Goal: Task Accomplishment & Management: Manage account settings

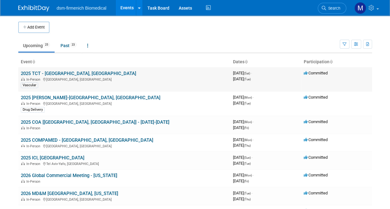
click at [34, 75] on link "2025 TCT - [GEOGRAPHIC_DATA], [GEOGRAPHIC_DATA]" at bounding box center [78, 74] width 115 height 6
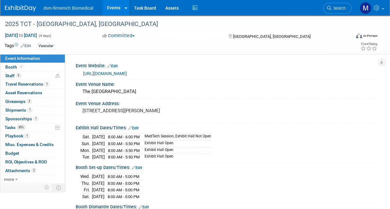
click at [137, 127] on link "Edit" at bounding box center [134, 128] width 10 height 4
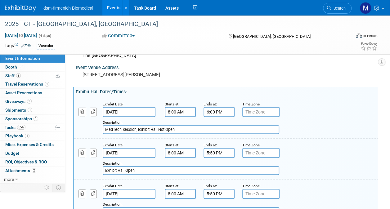
scroll to position [62, 0]
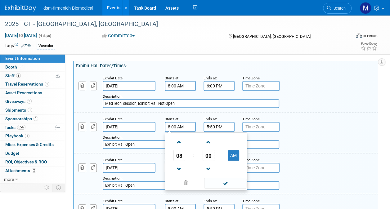
drag, startPoint x: 186, startPoint y: 128, endPoint x: 110, endPoint y: 128, distance: 75.8
click at [110, 128] on div "Exhibit Date: [DATE] Starts at: 8:00 AM 08 : 00 AM 12 01 02 03 04 05 06 07 08 0…" at bounding box center [226, 132] width 304 height 41
type input "8:00 AM"
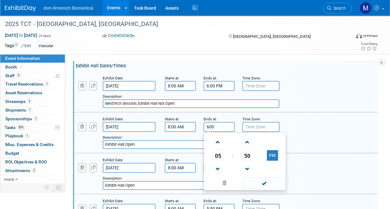
type input "5:50 PM"
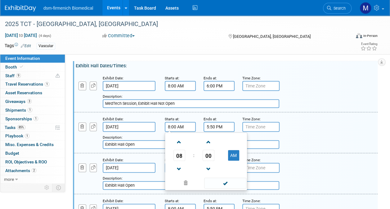
click at [184, 126] on input "8:00 AM" at bounding box center [180, 127] width 31 height 10
click at [180, 167] on span at bounding box center [179, 169] width 11 height 11
click at [212, 165] on span at bounding box center [208, 169] width 11 height 11
click at [209, 168] on span at bounding box center [208, 169] width 11 height 11
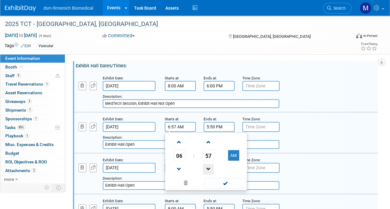
click at [208, 165] on span at bounding box center [208, 169] width 11 height 11
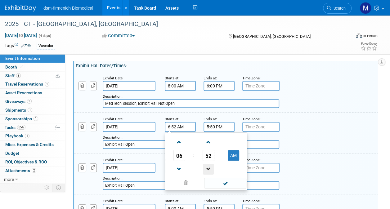
click at [208, 165] on span at bounding box center [208, 169] width 11 height 11
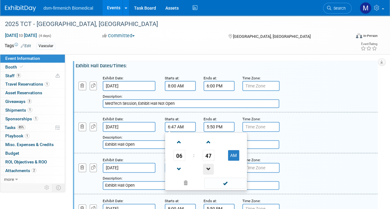
click at [208, 165] on span at bounding box center [208, 169] width 11 height 11
click at [180, 140] on span at bounding box center [179, 142] width 11 height 11
type input "7:45 AM"
click at [227, 186] on span at bounding box center [225, 183] width 42 height 11
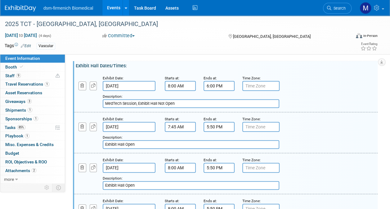
click at [220, 130] on input "5:50 PM" at bounding box center [219, 127] width 31 height 10
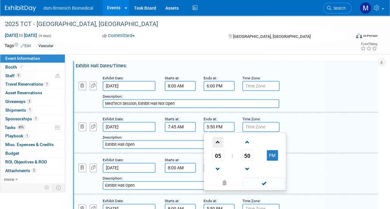
click at [219, 144] on span at bounding box center [218, 142] width 11 height 11
click at [249, 144] on span at bounding box center [247, 142] width 11 height 11
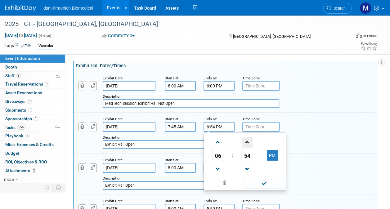
click at [249, 144] on span at bounding box center [247, 142] width 11 height 11
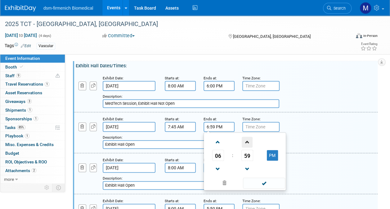
click at [249, 144] on span at bounding box center [247, 142] width 11 height 11
click at [220, 170] on span at bounding box center [218, 169] width 11 height 11
click at [271, 155] on button "PM" at bounding box center [272, 155] width 11 height 11
click at [263, 183] on span at bounding box center [264, 183] width 42 height 11
click at [229, 127] on input "6:00 AM" at bounding box center [219, 127] width 31 height 10
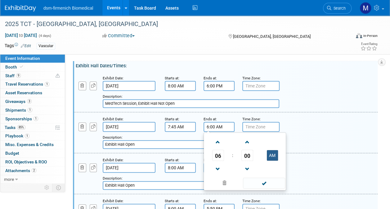
click at [273, 152] on button "AM" at bounding box center [272, 155] width 11 height 11
type input "6:00 PM"
click at [262, 184] on span at bounding box center [264, 183] width 42 height 11
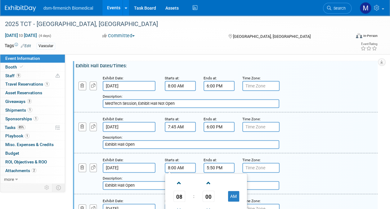
click at [178, 168] on input "8:00 AM" at bounding box center [180, 168] width 31 height 10
click at [179, 181] on span at bounding box center [179, 183] width 11 height 11
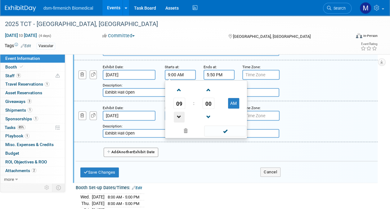
click at [178, 114] on span at bounding box center [179, 117] width 11 height 11
click at [209, 117] on span at bounding box center [208, 117] width 11 height 11
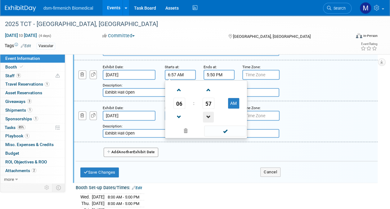
click at [209, 117] on span at bounding box center [208, 117] width 11 height 11
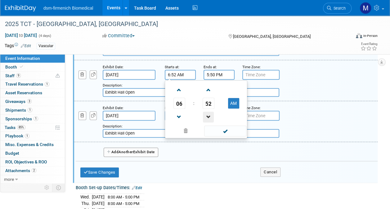
click at [209, 117] on span at bounding box center [208, 117] width 11 height 11
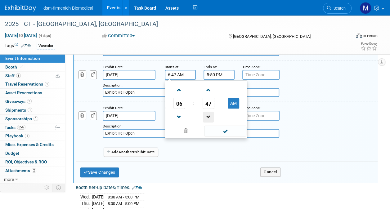
click at [209, 117] on span at bounding box center [208, 117] width 11 height 11
click at [178, 90] on span at bounding box center [179, 90] width 11 height 11
type input "7:45 AM"
click at [219, 129] on span at bounding box center [225, 131] width 42 height 11
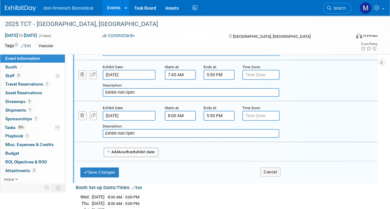
click at [172, 115] on input "8:00 AM" at bounding box center [180, 116] width 31 height 10
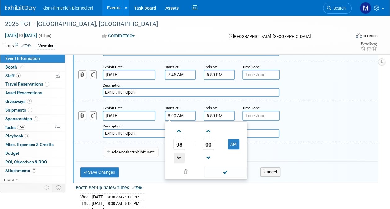
click at [176, 156] on span at bounding box center [179, 158] width 11 height 11
click at [207, 155] on span at bounding box center [208, 158] width 11 height 11
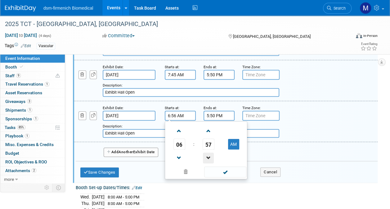
click at [207, 155] on span at bounding box center [208, 158] width 11 height 11
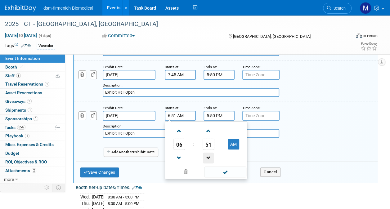
click at [207, 155] on span at bounding box center [208, 158] width 11 height 11
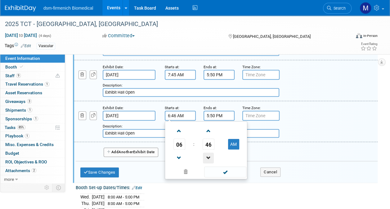
click at [207, 155] on span at bounding box center [208, 158] width 11 height 11
click at [177, 129] on span at bounding box center [179, 131] width 11 height 11
type input "7:45 AM"
click at [225, 170] on span at bounding box center [225, 172] width 42 height 11
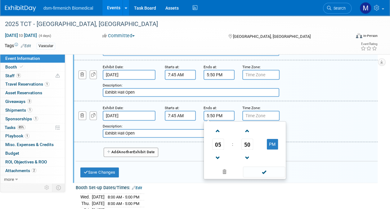
click at [226, 114] on input "5:50 PM" at bounding box center [219, 116] width 31 height 10
click at [218, 128] on span at bounding box center [218, 131] width 11 height 11
click at [249, 130] on span at bounding box center [247, 131] width 11 height 11
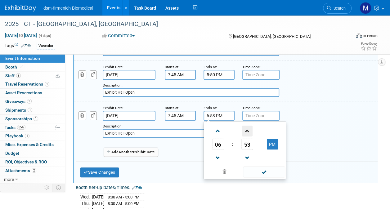
click at [249, 130] on span at bounding box center [247, 131] width 11 height 11
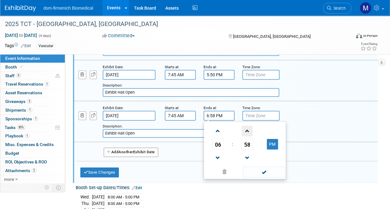
click at [249, 130] on span at bounding box center [247, 131] width 11 height 11
click at [220, 156] on span at bounding box center [218, 158] width 11 height 11
click at [260, 173] on span at bounding box center [264, 172] width 42 height 11
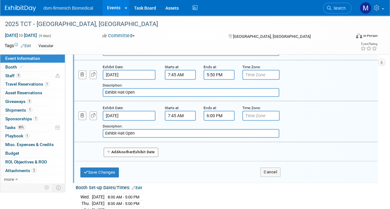
click at [217, 115] on input "6:00 PM" at bounding box center [219, 116] width 31 height 10
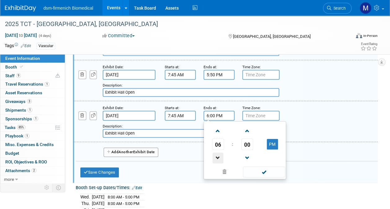
click at [217, 154] on span at bounding box center [218, 158] width 11 height 11
click at [251, 155] on span at bounding box center [247, 158] width 11 height 11
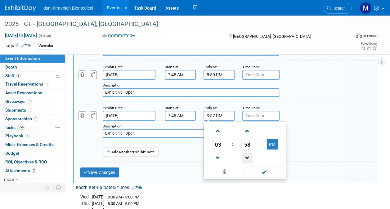
click at [251, 155] on span at bounding box center [247, 158] width 11 height 11
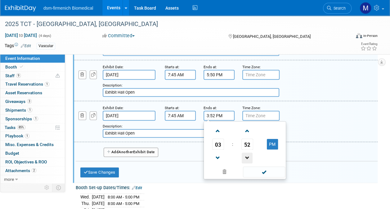
click at [251, 155] on span at bounding box center [247, 158] width 11 height 11
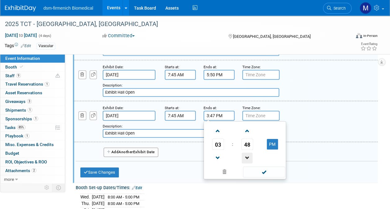
click at [251, 155] on span at bounding box center [247, 158] width 11 height 11
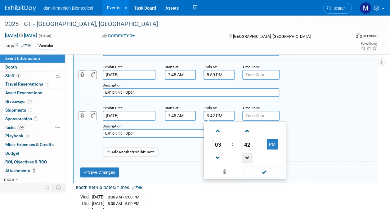
click at [251, 155] on span at bounding box center [247, 158] width 11 height 11
click at [218, 133] on span at bounding box center [218, 131] width 11 height 11
type input "4:40 PM"
click at [262, 172] on span at bounding box center [264, 172] width 42 height 11
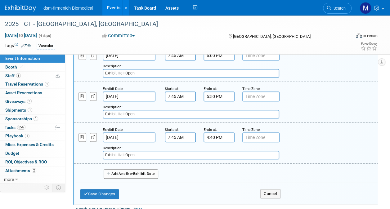
scroll to position [124, 0]
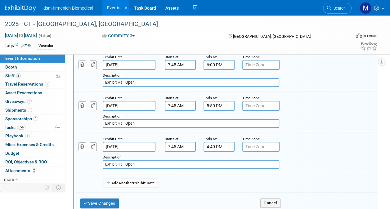
click at [216, 106] on input "5:50 PM" at bounding box center [219, 106] width 31 height 10
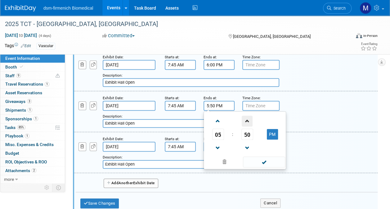
click at [249, 120] on span at bounding box center [247, 121] width 11 height 11
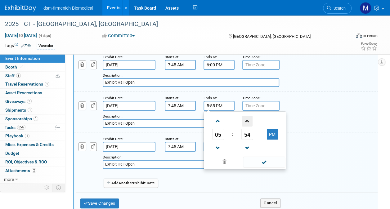
click at [249, 120] on span at bounding box center [247, 121] width 11 height 11
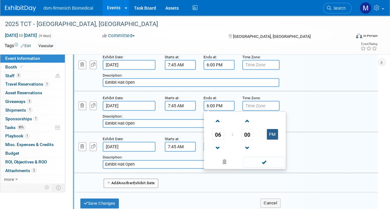
click at [275, 134] on button "PM" at bounding box center [272, 134] width 11 height 11
click at [263, 165] on span at bounding box center [264, 162] width 42 height 11
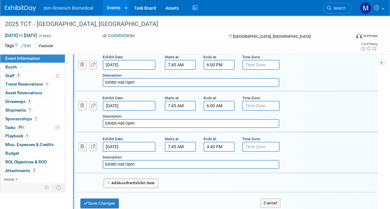
click at [218, 105] on input "6:00 AM" at bounding box center [219, 106] width 31 height 10
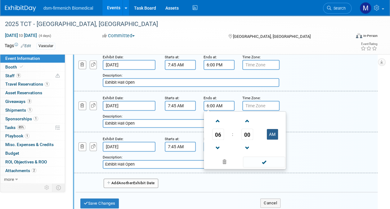
click at [269, 132] on button "AM" at bounding box center [272, 134] width 11 height 11
type input "6:00 PM"
click at [264, 163] on span at bounding box center [264, 162] width 42 height 11
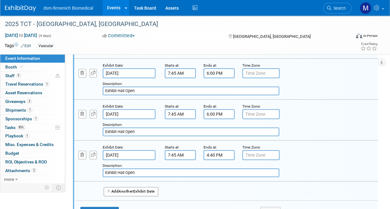
scroll to position [155, 0]
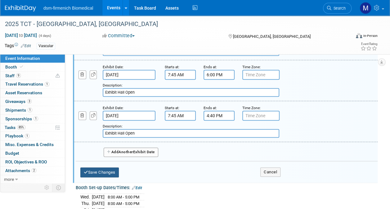
click at [88, 174] on button "Save Changes" at bounding box center [99, 173] width 38 height 10
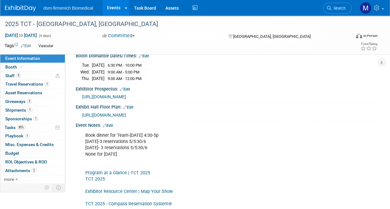
scroll to position [120, 0]
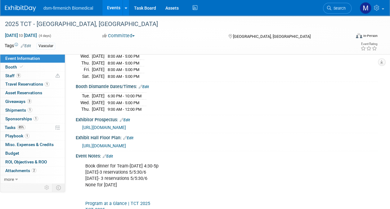
click at [146, 85] on link "Edit" at bounding box center [144, 87] width 10 height 4
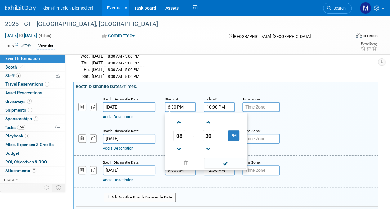
drag, startPoint x: 193, startPoint y: 105, endPoint x: 135, endPoint y: 104, distance: 58.1
click at [135, 104] on div "Booth Dismantle Date: [DATE] Starts at: 6:30 PM 06 : 30 PM 12 01 02 03 04 05 06…" at bounding box center [226, 109] width 304 height 32
click at [209, 144] on span at bounding box center [208, 149] width 11 height 11
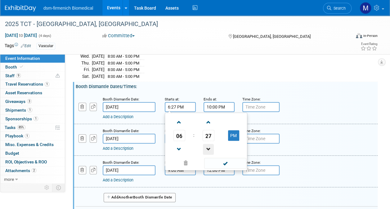
click at [209, 144] on span at bounding box center [208, 149] width 11 height 11
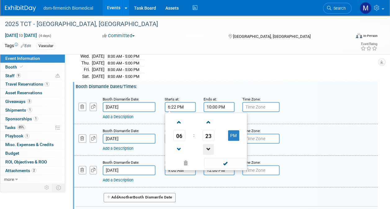
click at [209, 144] on span at bounding box center [208, 149] width 11 height 11
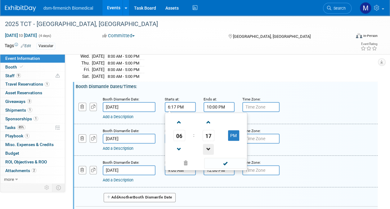
click at [209, 144] on span at bounding box center [208, 149] width 11 height 11
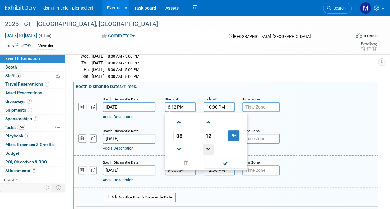
click at [209, 144] on span at bounding box center [208, 149] width 11 height 11
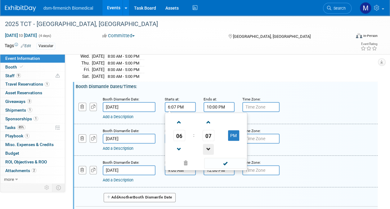
click at [209, 144] on span at bounding box center [208, 149] width 11 height 11
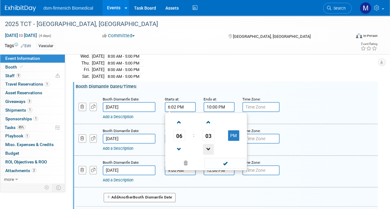
click at [209, 144] on span at bounding box center [208, 149] width 11 height 11
type input "6:00 PM"
click at [226, 158] on span at bounding box center [225, 163] width 42 height 11
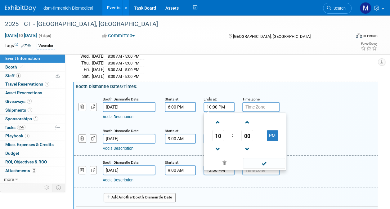
click at [222, 107] on input "10:00 PM" at bounding box center [219, 107] width 31 height 10
click at [246, 122] on span at bounding box center [247, 122] width 11 height 11
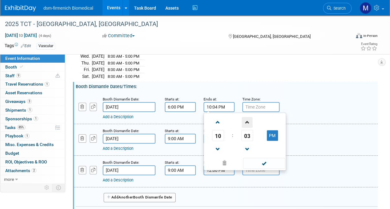
click at [246, 122] on span at bounding box center [247, 122] width 11 height 11
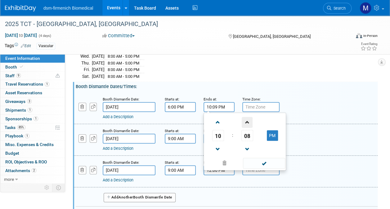
click at [246, 122] on span at bounding box center [247, 122] width 11 height 11
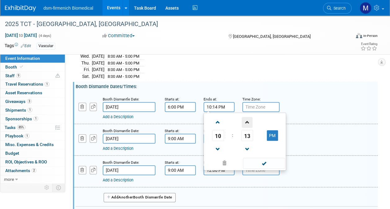
click at [246, 122] on span at bounding box center [247, 122] width 11 height 11
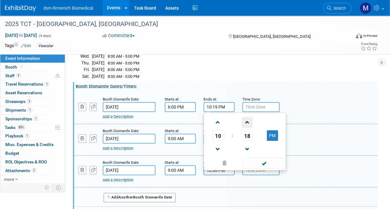
click at [246, 122] on span at bounding box center [247, 122] width 11 height 11
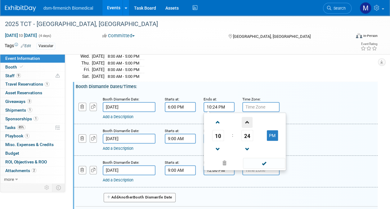
click at [246, 122] on span at bounding box center [247, 122] width 11 height 11
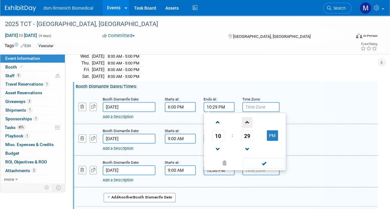
click at [246, 122] on span at bounding box center [247, 122] width 11 height 11
type input "10:30 PM"
click at [263, 160] on span at bounding box center [264, 163] width 42 height 11
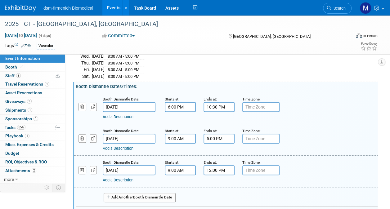
click at [180, 137] on input "9:00 AM" at bounding box center [180, 139] width 31 height 10
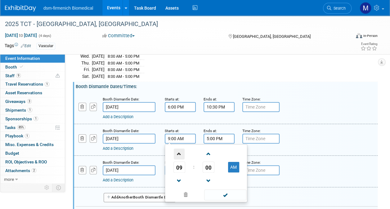
click at [180, 149] on span at bounding box center [179, 154] width 11 height 11
click at [179, 176] on span at bounding box center [179, 181] width 11 height 11
type input "8:00 AM"
click at [229, 190] on span at bounding box center [225, 195] width 42 height 11
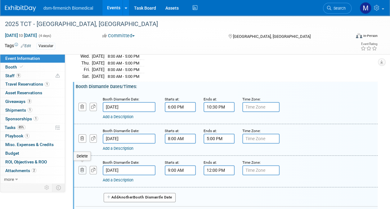
click at [83, 168] on icon "button" at bounding box center [82, 170] width 4 height 4
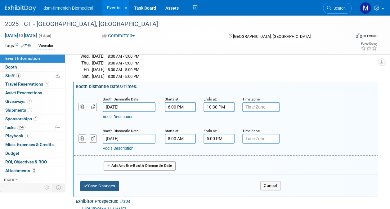
click at [94, 182] on button "Save Changes" at bounding box center [99, 186] width 38 height 10
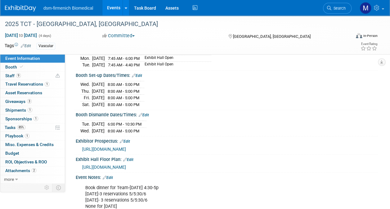
scroll to position [58, 0]
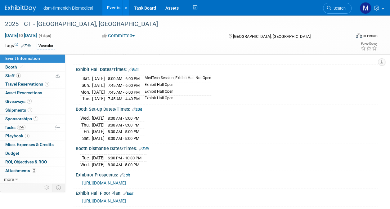
click at [139, 107] on link "Edit" at bounding box center [137, 109] width 10 height 4
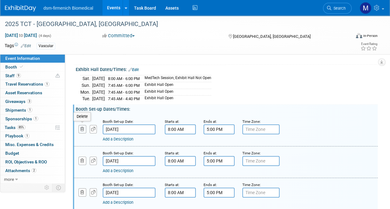
click at [83, 130] on button "button" at bounding box center [83, 129] width 8 height 8
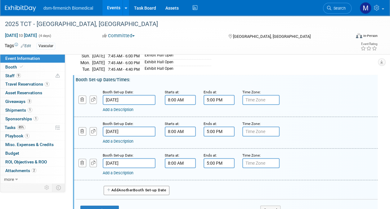
scroll to position [120, 0]
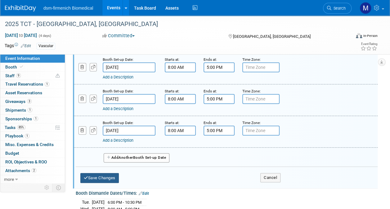
click at [102, 174] on button "Save Changes" at bounding box center [99, 178] width 38 height 10
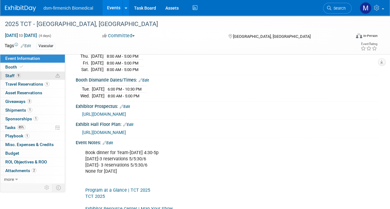
click at [12, 76] on span "Staff 9" at bounding box center [13, 75] width 16 height 5
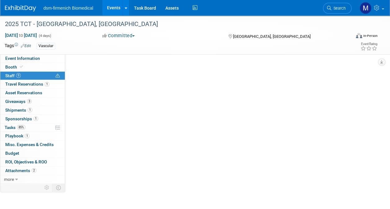
scroll to position [0, 0]
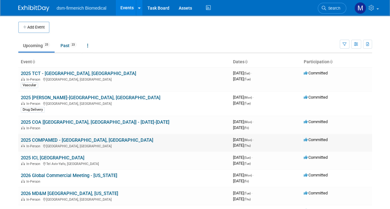
click at [45, 138] on link "2025 COMPAMED - [GEOGRAPHIC_DATA], [GEOGRAPHIC_DATA]" at bounding box center [87, 141] width 133 height 6
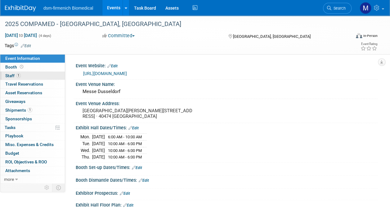
click at [18, 78] on span "Staff 1" at bounding box center [13, 75] width 16 height 5
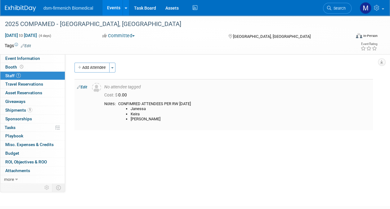
click at [83, 87] on link "Edit" at bounding box center [82, 87] width 10 height 4
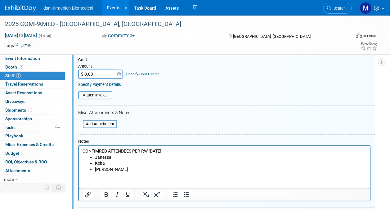
scroll to position [133, 0]
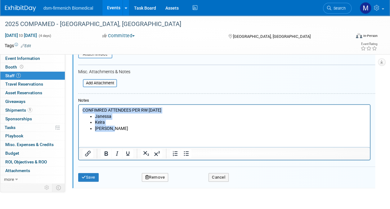
drag, startPoint x: 113, startPoint y: 128, endPoint x: 84, endPoint y: 110, distance: 34.9
click at [84, 110] on body "CONFIMRED ATTENDEES PER RW 7/21/25 Janessa Keira Shailesh" at bounding box center [224, 119] width 285 height 24
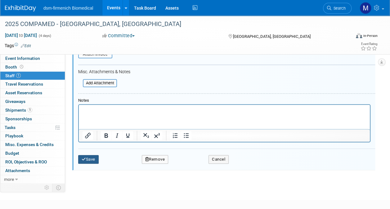
click at [96, 158] on button "Save" at bounding box center [88, 159] width 20 height 9
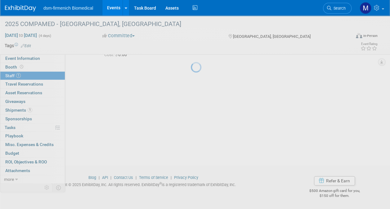
scroll to position [40, 0]
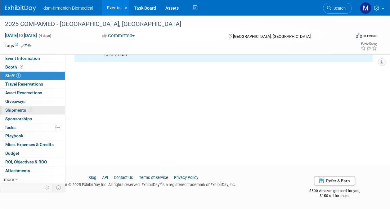
click at [25, 109] on span "Shipments 1" at bounding box center [18, 110] width 27 height 5
